Goal: Information Seeking & Learning: Check status

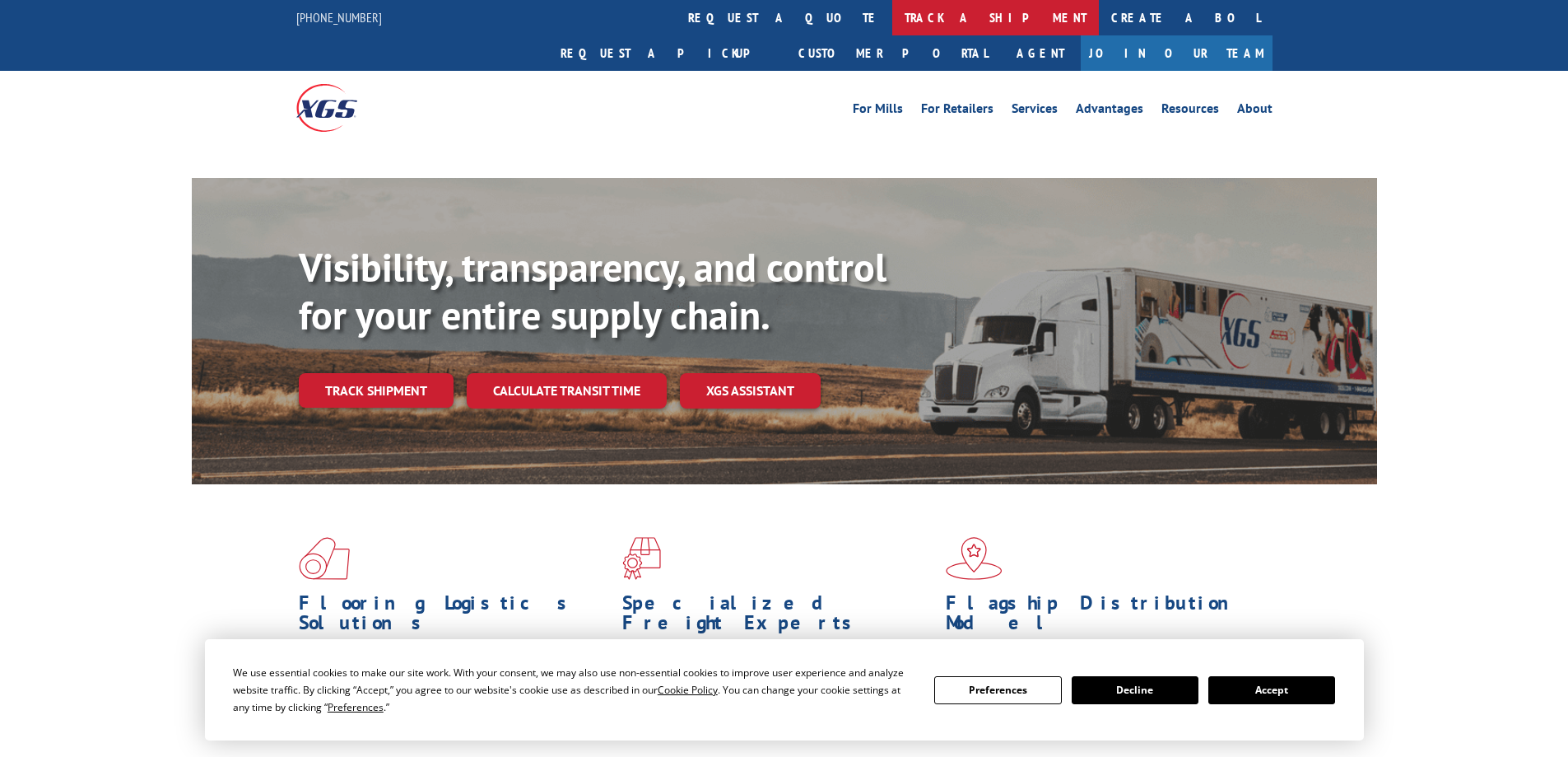
click at [892, 18] on link "track a shipment" at bounding box center [995, 17] width 207 height 36
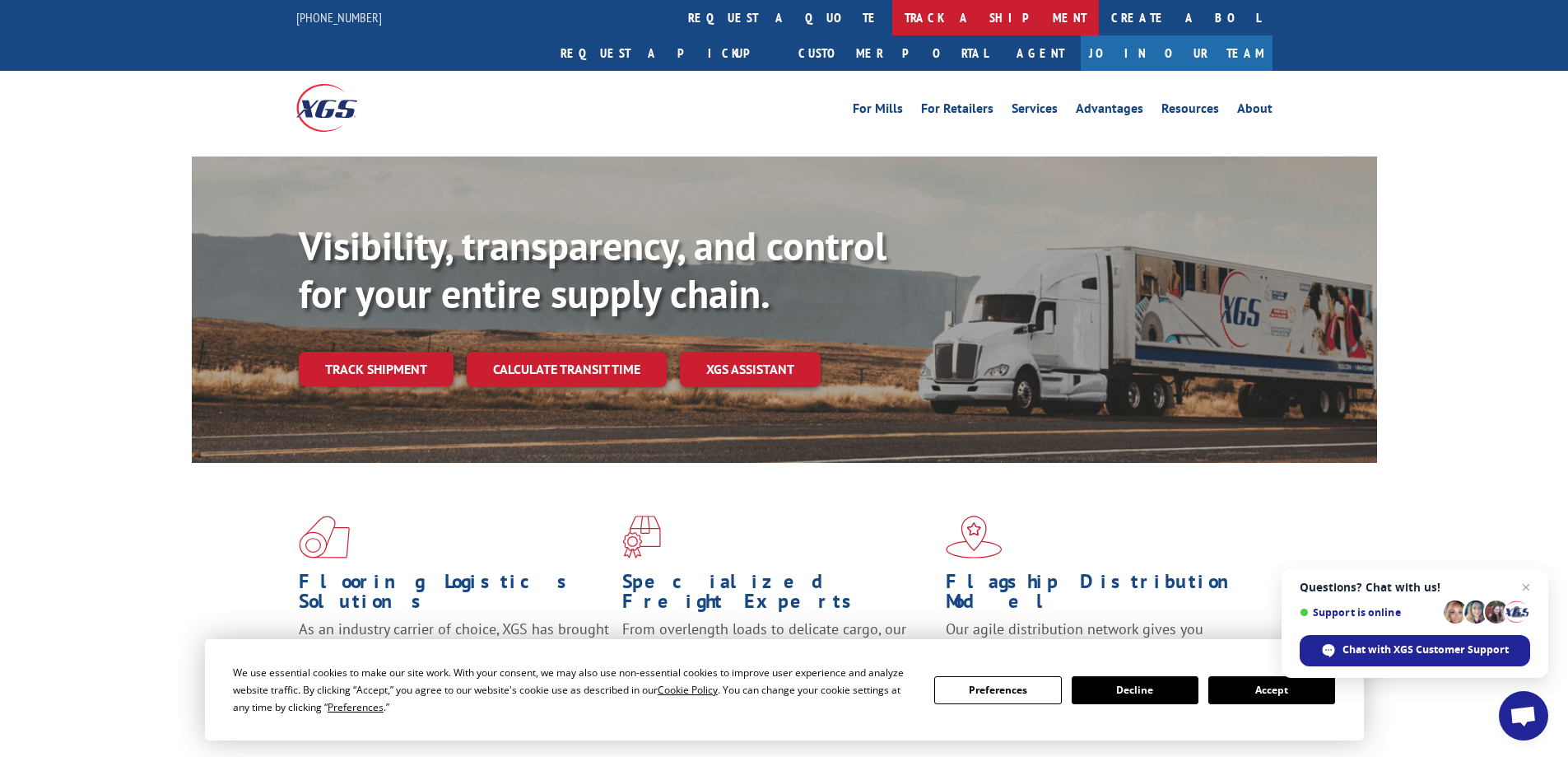
click at [892, 24] on link "track a shipment" at bounding box center [995, 17] width 207 height 36
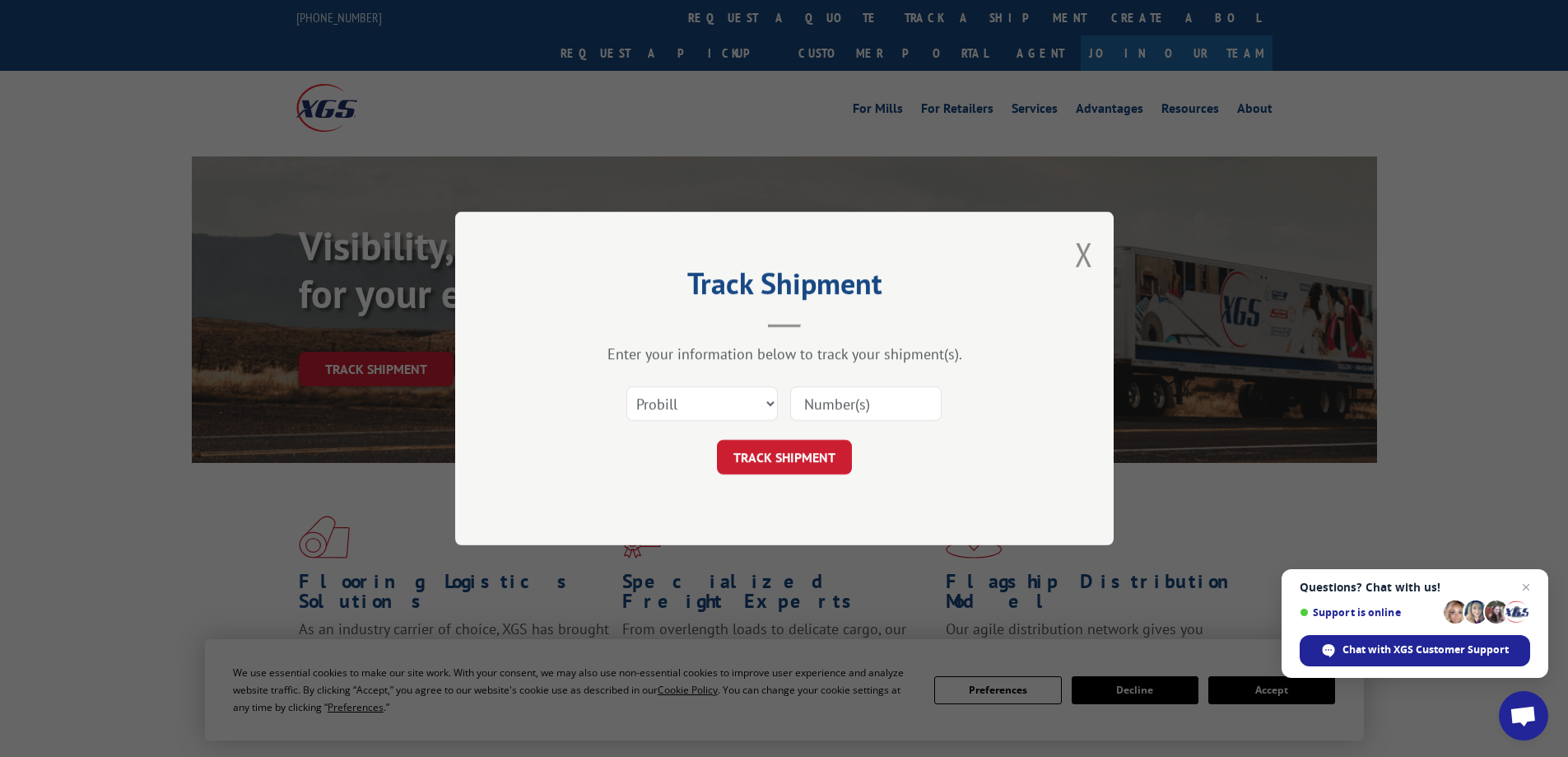
click at [803, 401] on input at bounding box center [865, 404] width 151 height 35
paste input "363470"
type input "363470"
click at [829, 455] on button "TRACK SHIPMENT" at bounding box center [784, 457] width 135 height 35
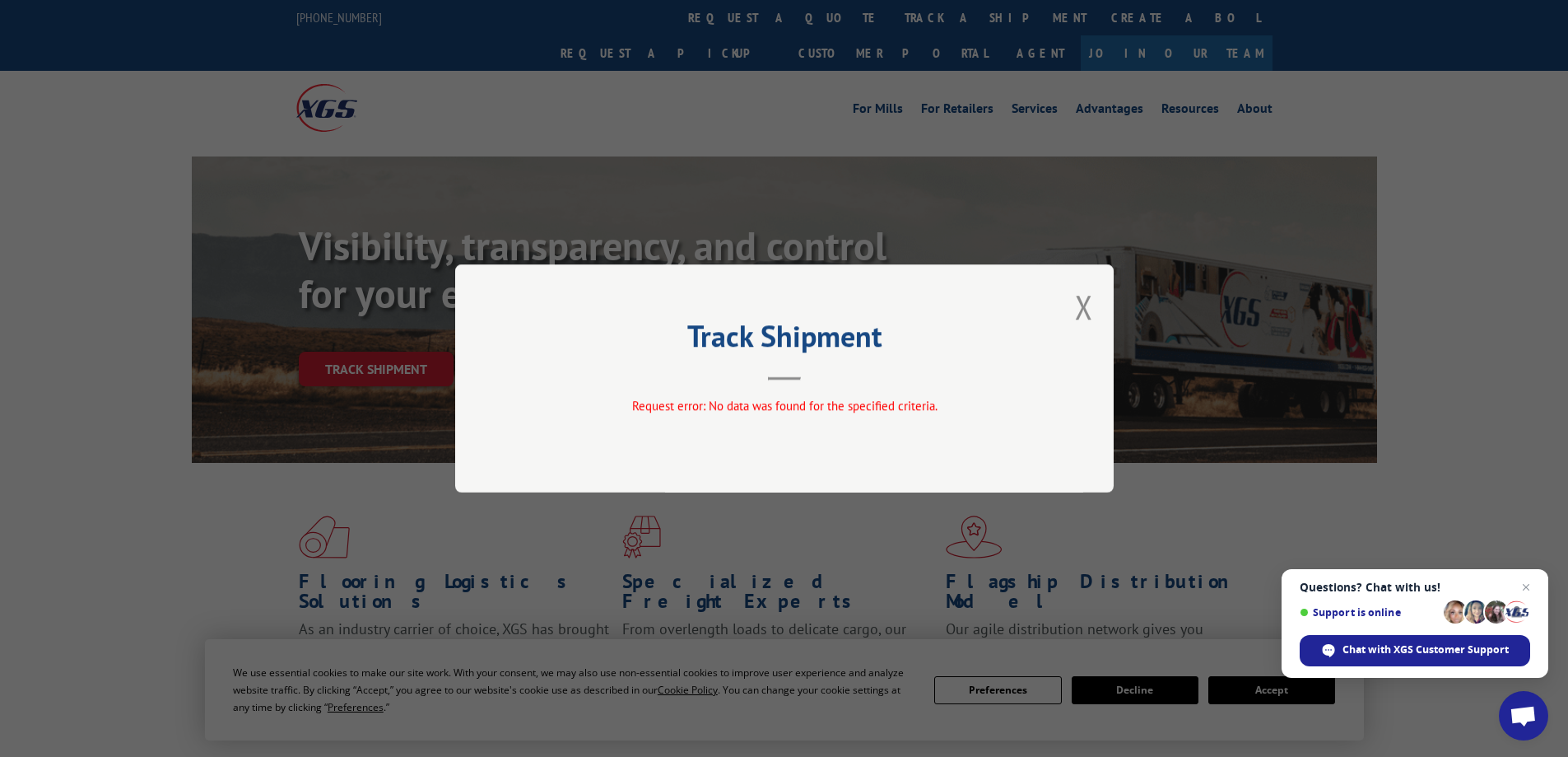
click at [1094, 307] on div "Track Shipment Request error: No data was found for the specified criteria." at bounding box center [784, 378] width 659 height 229
click at [1086, 308] on button "Close modal" at bounding box center [1084, 307] width 18 height 44
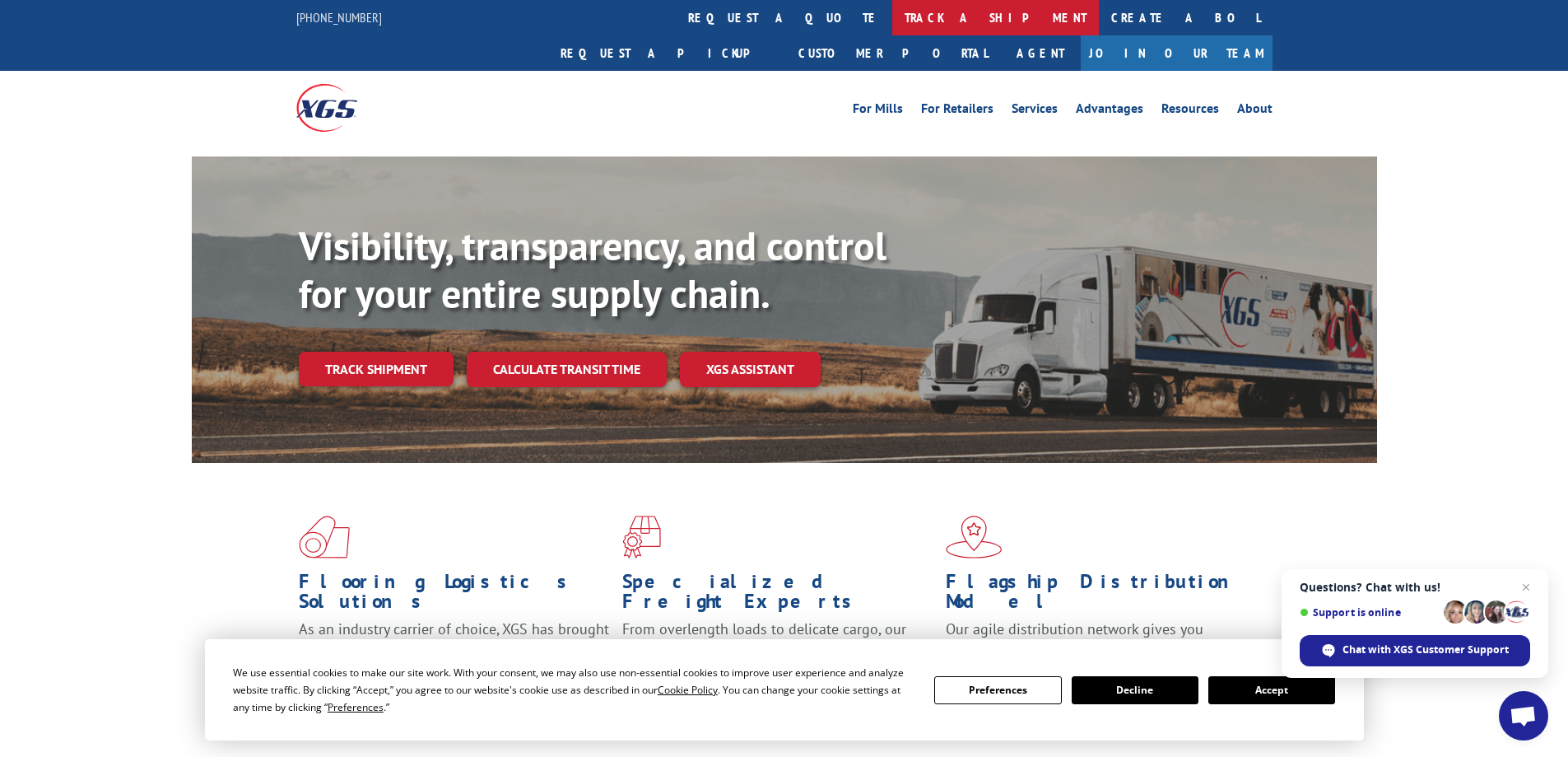
click at [892, 11] on link "track a shipment" at bounding box center [995, 17] width 207 height 36
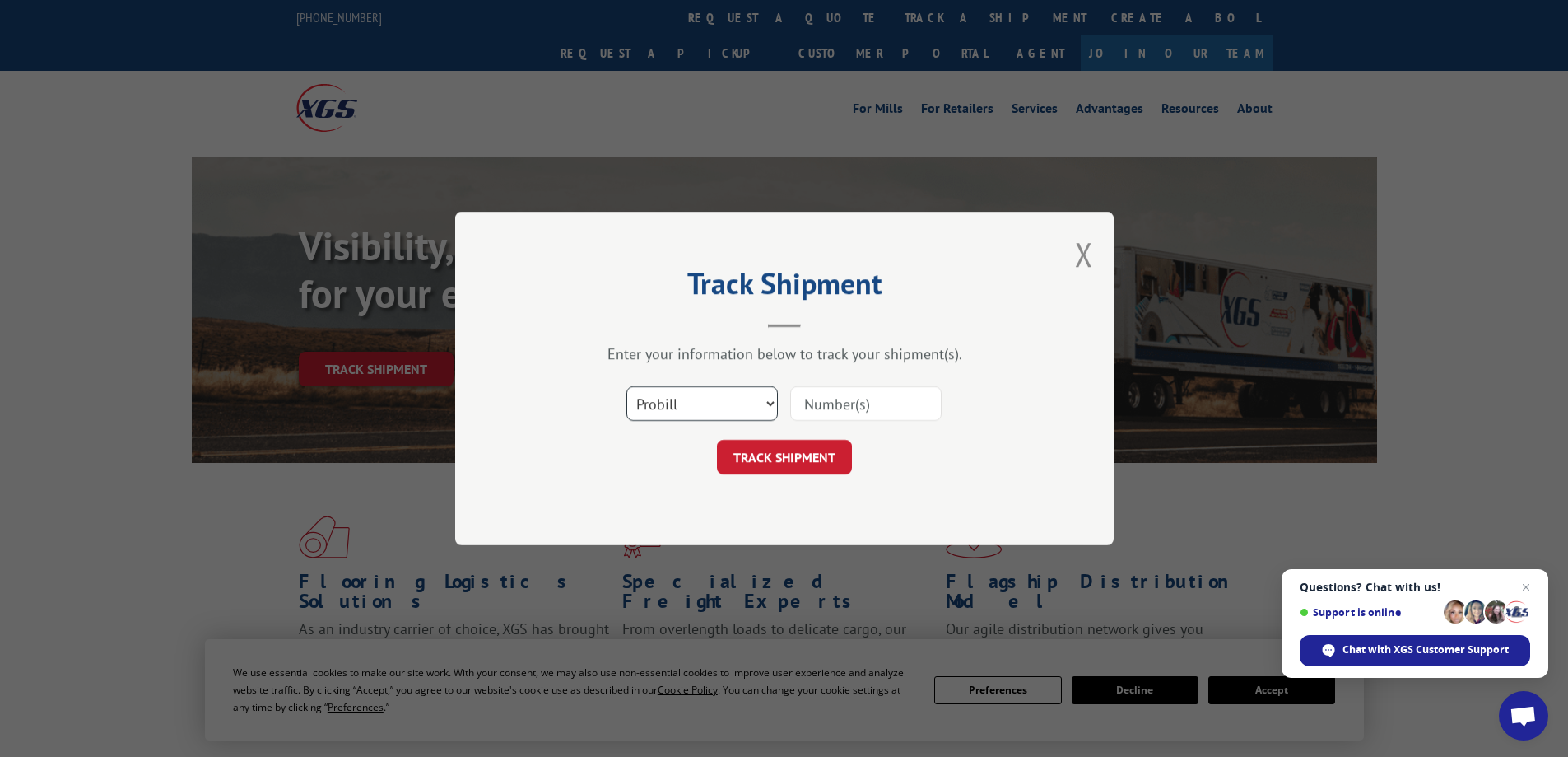
click at [708, 401] on select "Select category... Probill BOL PO" at bounding box center [702, 404] width 151 height 35
select select "bol"
click at [626, 386] on select "Select category... Probill BOL PO" at bounding box center [702, 404] width 151 height 35
click at [836, 394] on input at bounding box center [865, 404] width 151 height 35
paste input "363470"
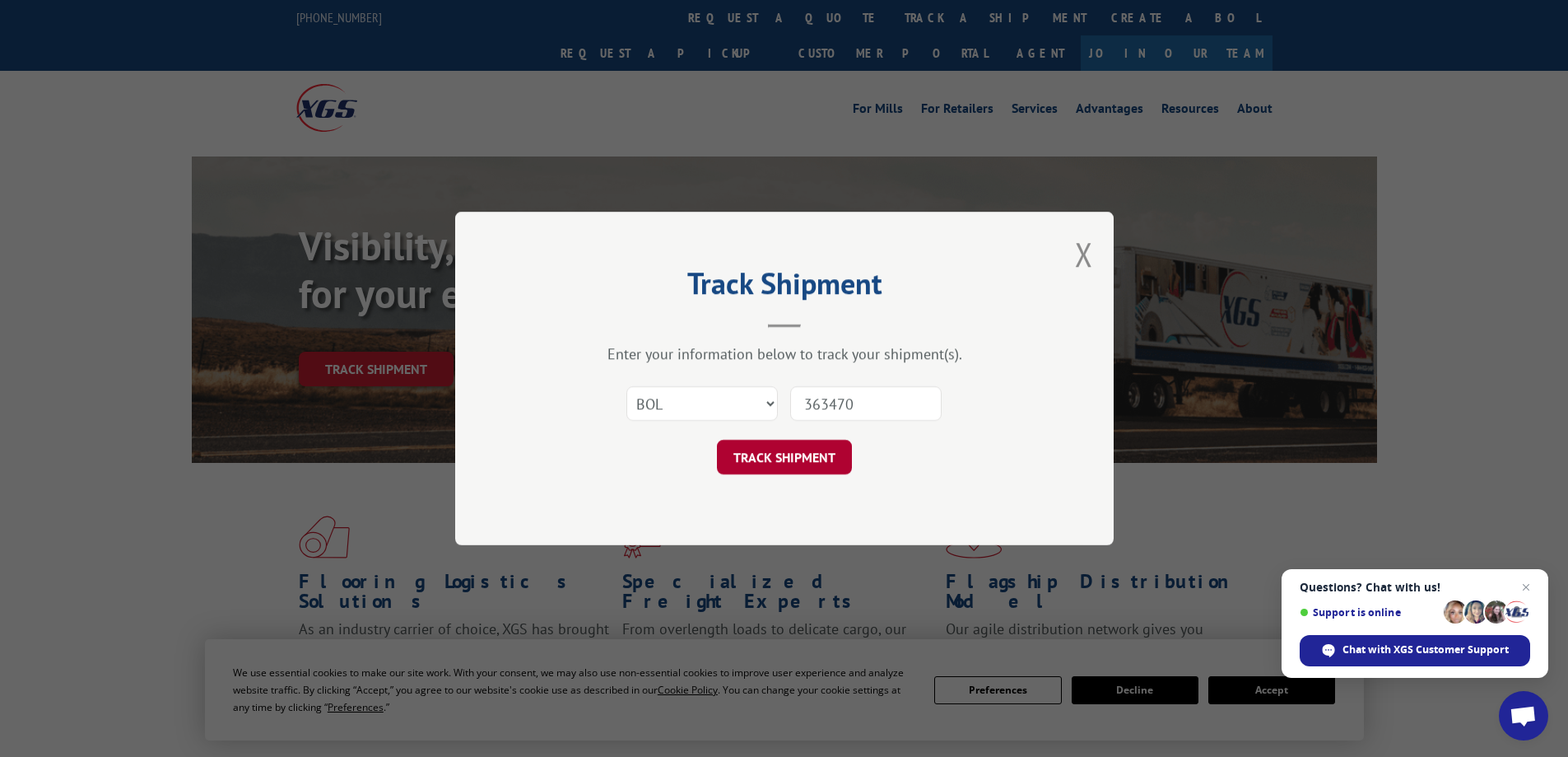
type input "363470"
click at [834, 469] on button "TRACK SHIPMENT" at bounding box center [784, 457] width 135 height 35
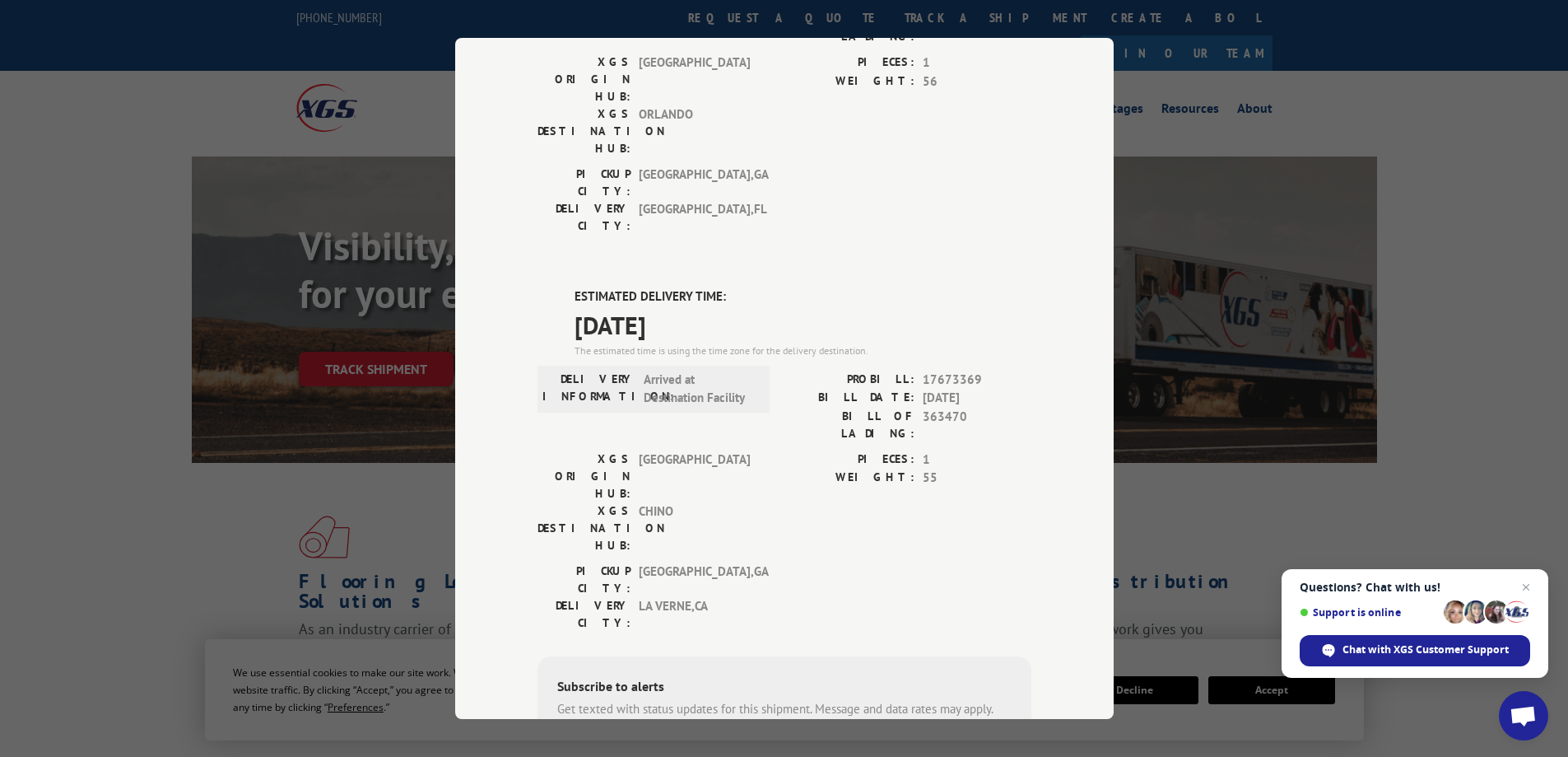
scroll to position [324, 0]
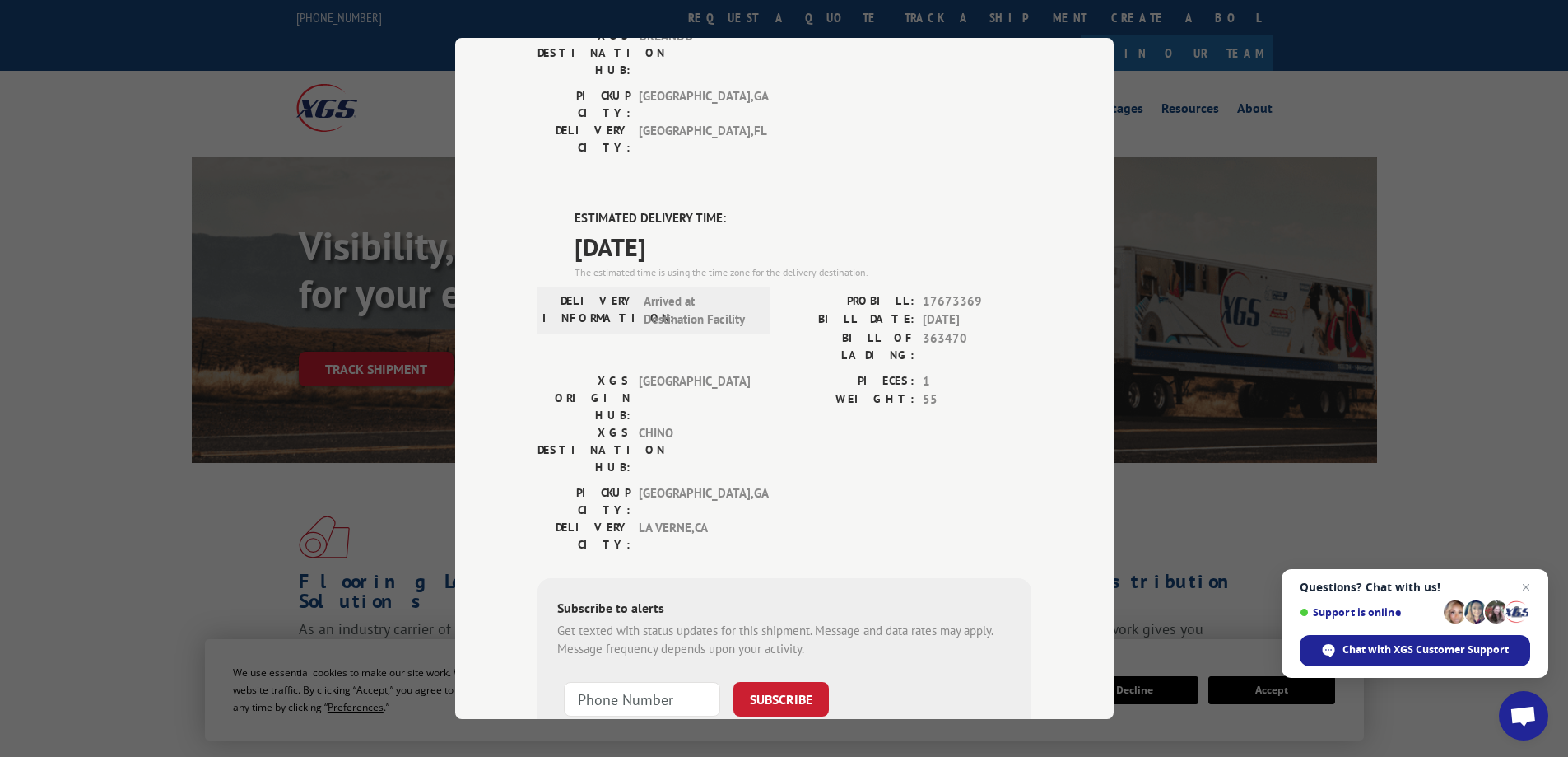
click at [380, 391] on div "Track Shipment DELIVERED DELIVERY INFORMATION: PROBILL: 6751587 BILL DATE: [DAT…" at bounding box center [784, 378] width 1568 height 757
click at [213, 428] on div "Track Shipment DELIVERED DELIVERY INFORMATION: PROBILL: 6751587 BILL DATE: [DAT…" at bounding box center [784, 378] width 1568 height 757
